Goal: Transaction & Acquisition: Purchase product/service

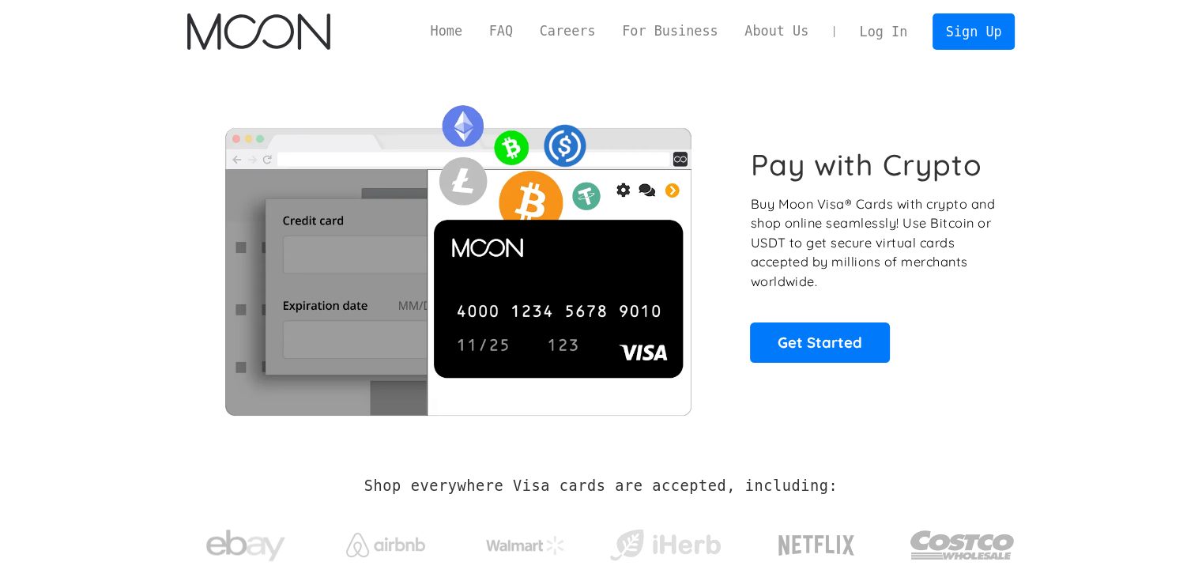
click at [904, 26] on link "Log In" at bounding box center [883, 31] width 74 height 35
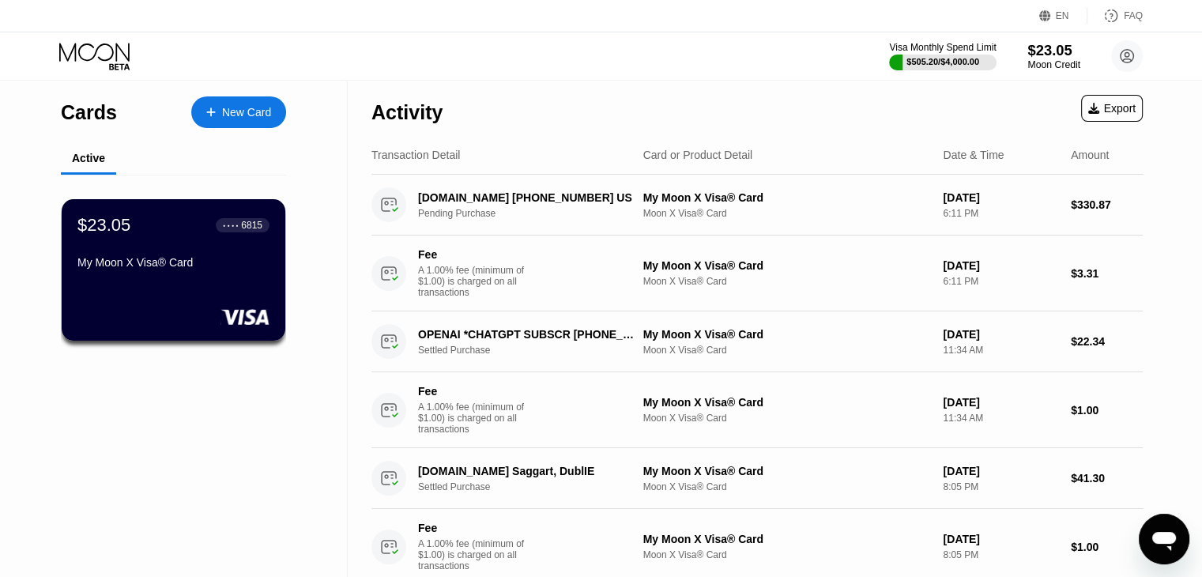
click at [1047, 60] on div "Moon Credit" at bounding box center [1053, 64] width 53 height 11
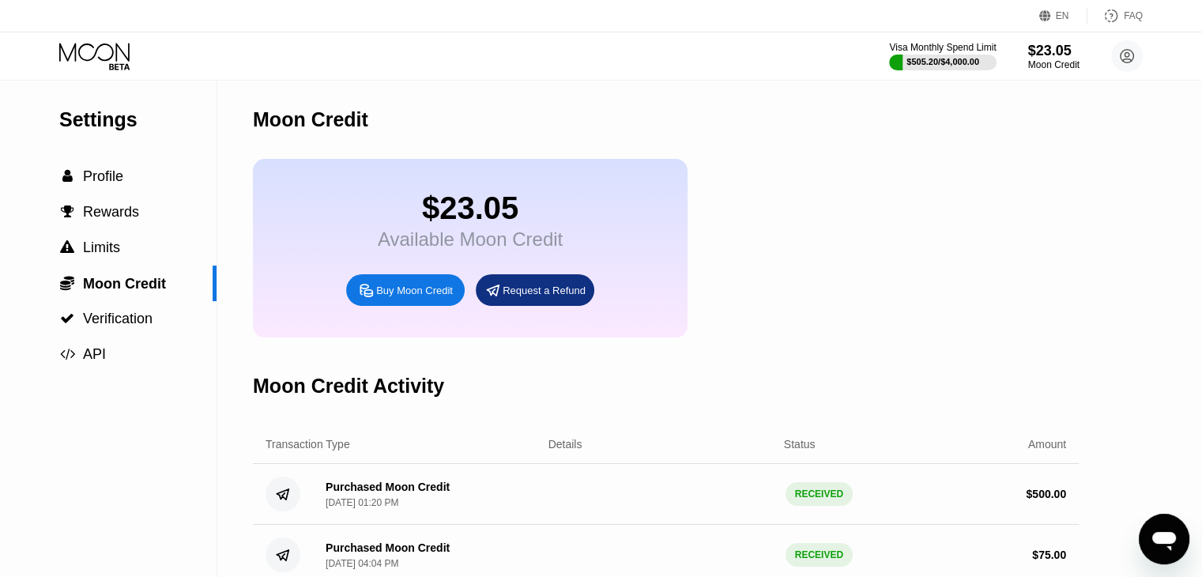
click at [396, 297] on div "Buy Moon Credit" at bounding box center [414, 290] width 77 height 13
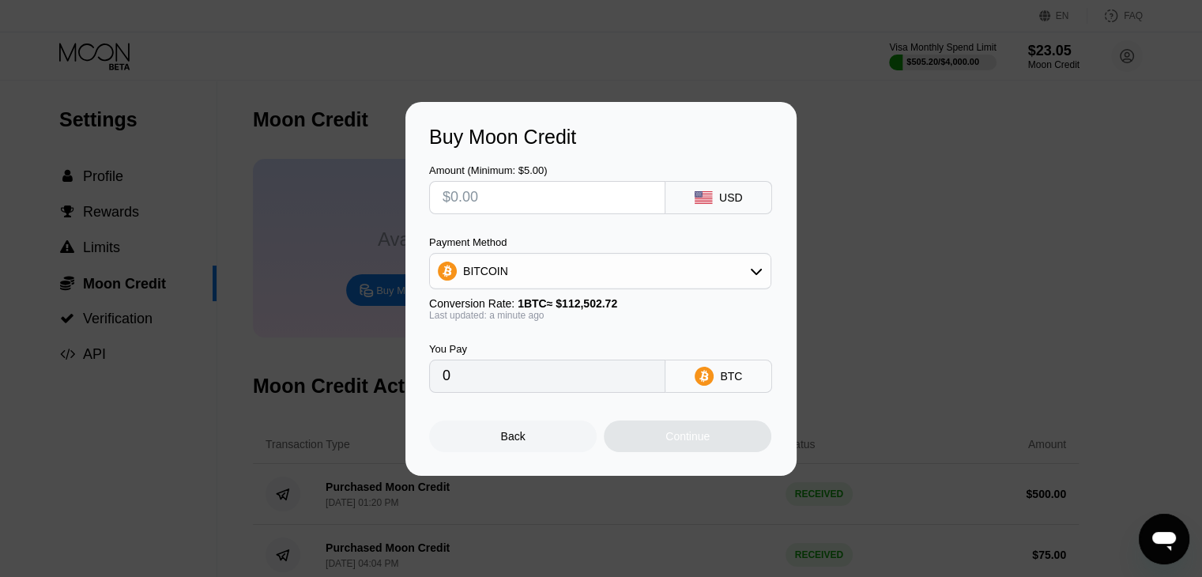
click at [566, 269] on div "BITCOIN" at bounding box center [600, 271] width 340 height 32
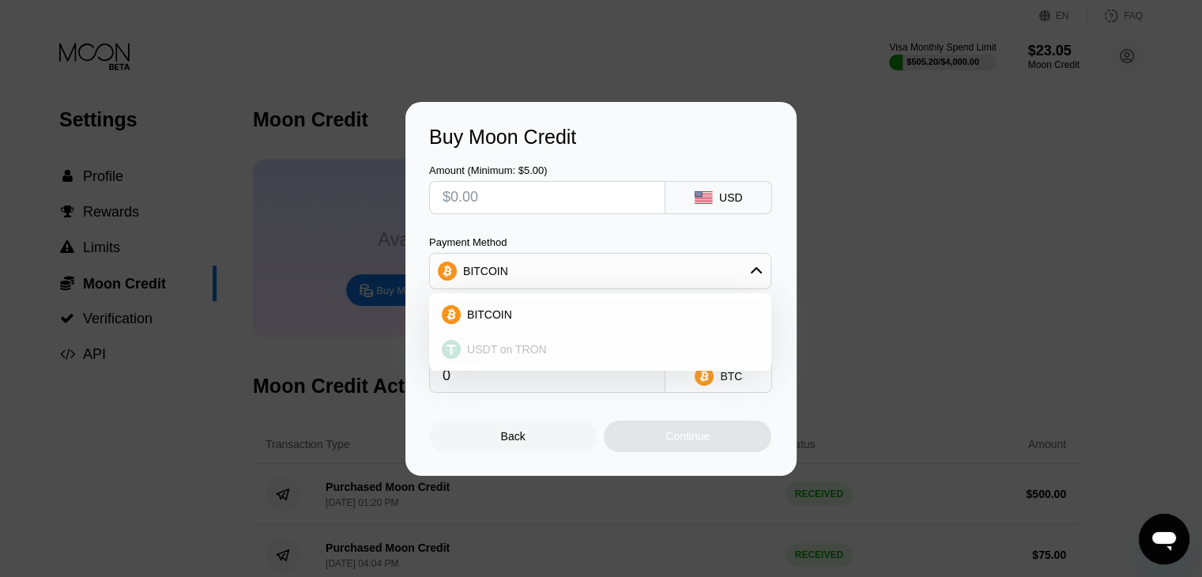
click at [504, 348] on span "USDT on TRON" at bounding box center [507, 349] width 80 height 13
type input "0.00"
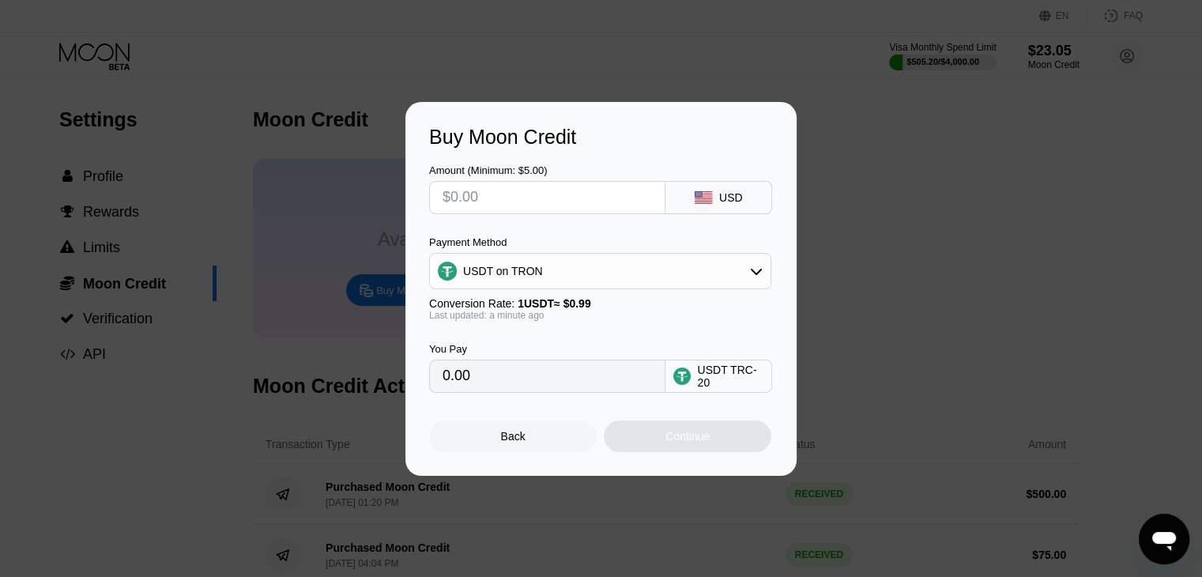
click at [509, 386] on input "0.00" at bounding box center [546, 376] width 209 height 32
click at [457, 385] on input "0.00" at bounding box center [546, 376] width 209 height 32
click at [474, 200] on input "text" at bounding box center [546, 198] width 209 height 32
type input "$5"
type input "5.05"
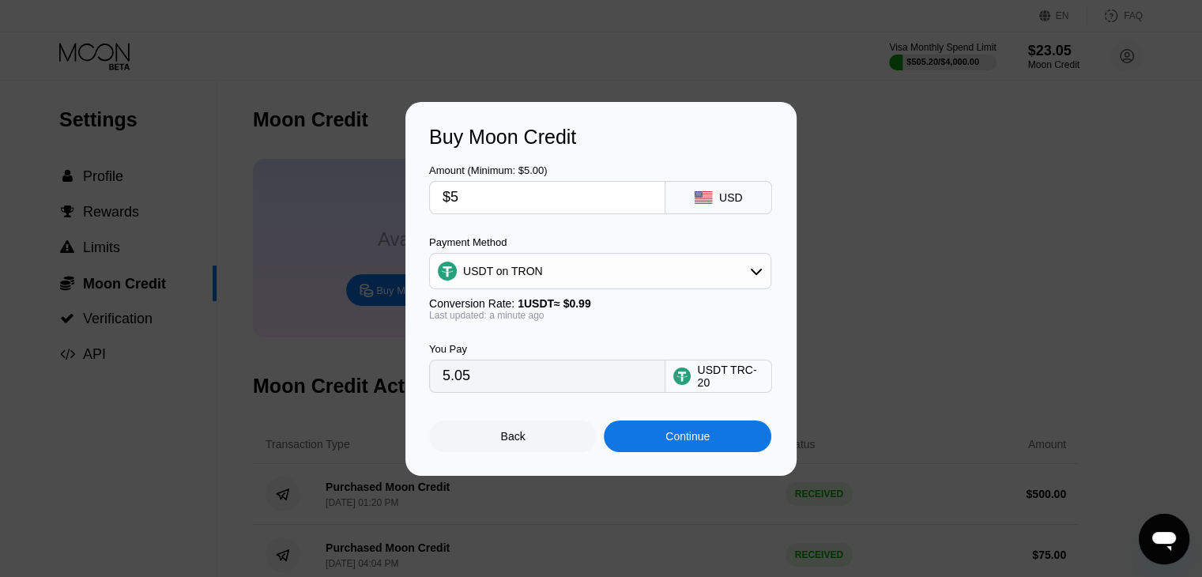
type input "$50"
type input "50.51"
type input "$500"
type input "505.05"
type input "$500"
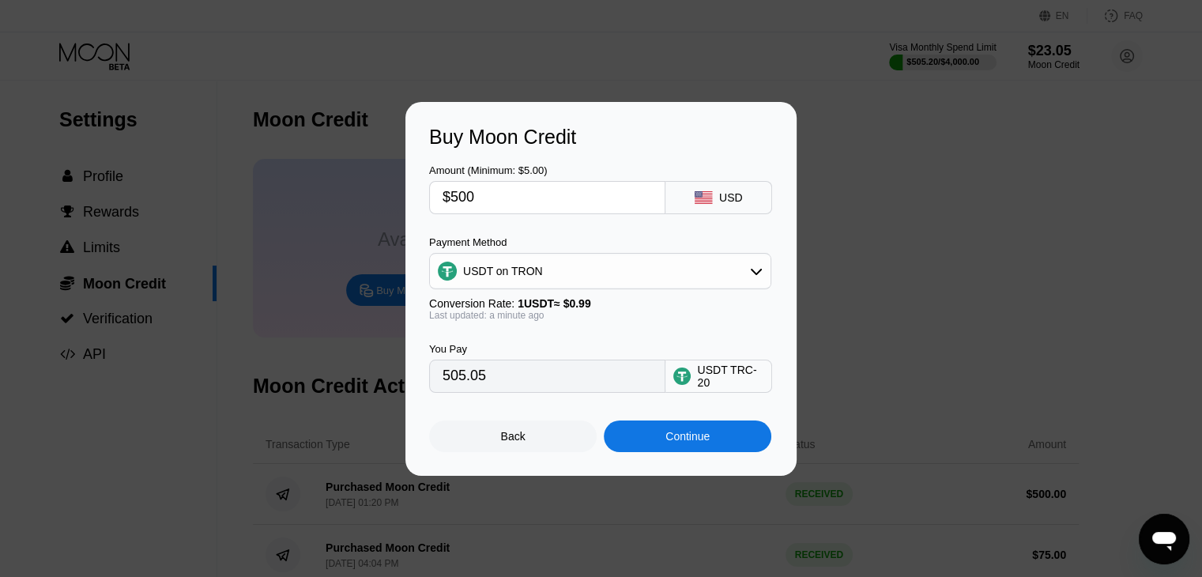
click at [715, 443] on div "Continue" at bounding box center [687, 436] width 167 height 32
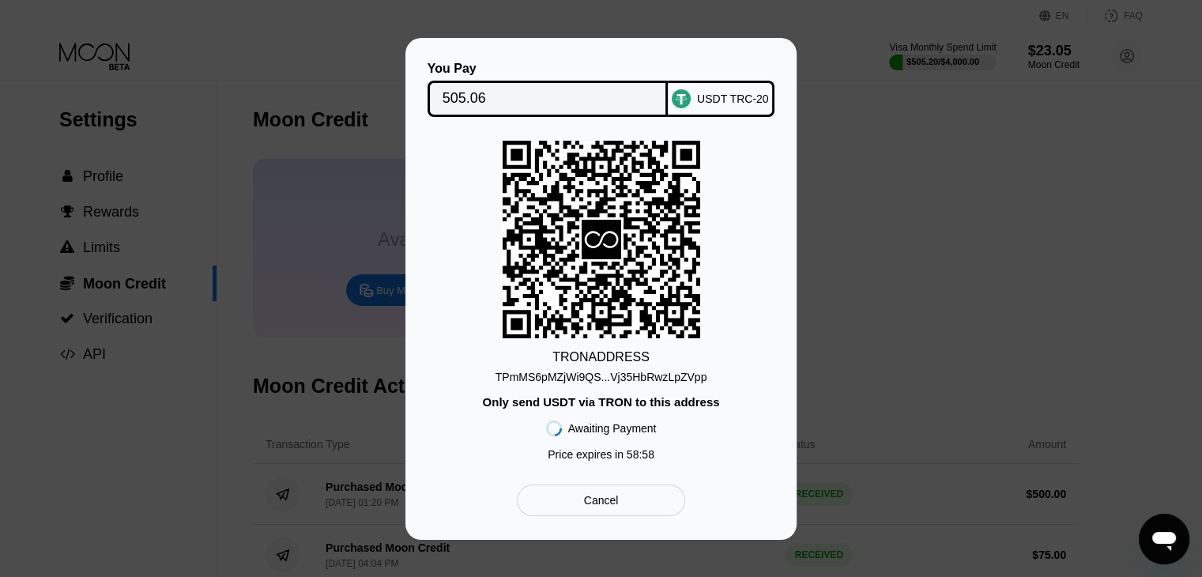
click at [667, 377] on div "TPmMS6pMZjWi9QS...Vj35HbRwzLpZVpp" at bounding box center [601, 376] width 212 height 13
click at [561, 96] on input "505.06" at bounding box center [547, 99] width 211 height 32
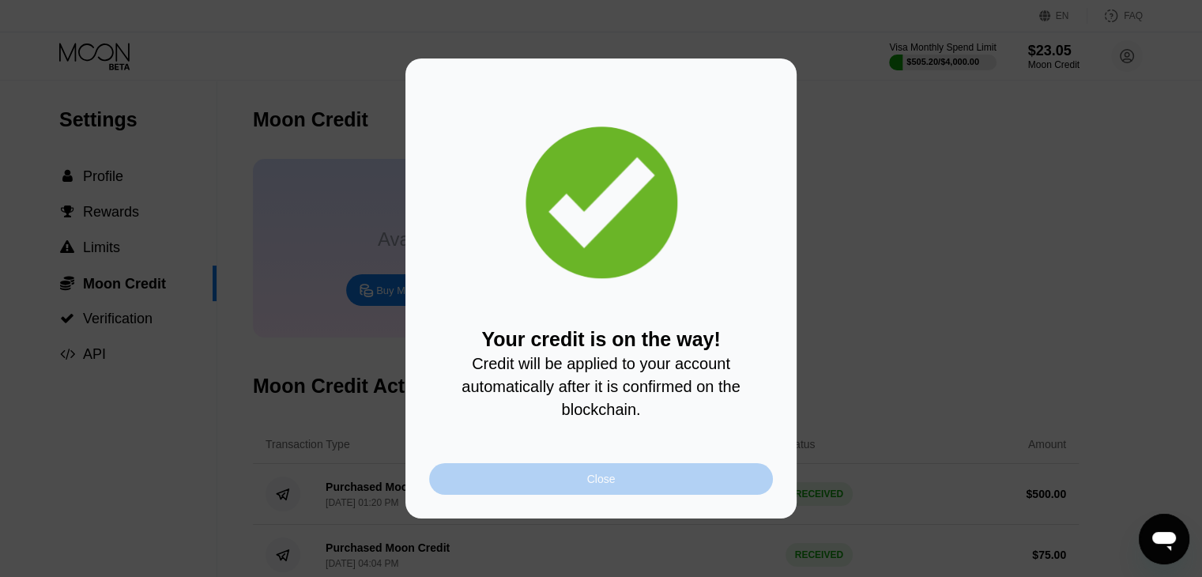
click at [591, 483] on div "Close" at bounding box center [601, 478] width 28 height 13
